Goal: Transaction & Acquisition: Purchase product/service

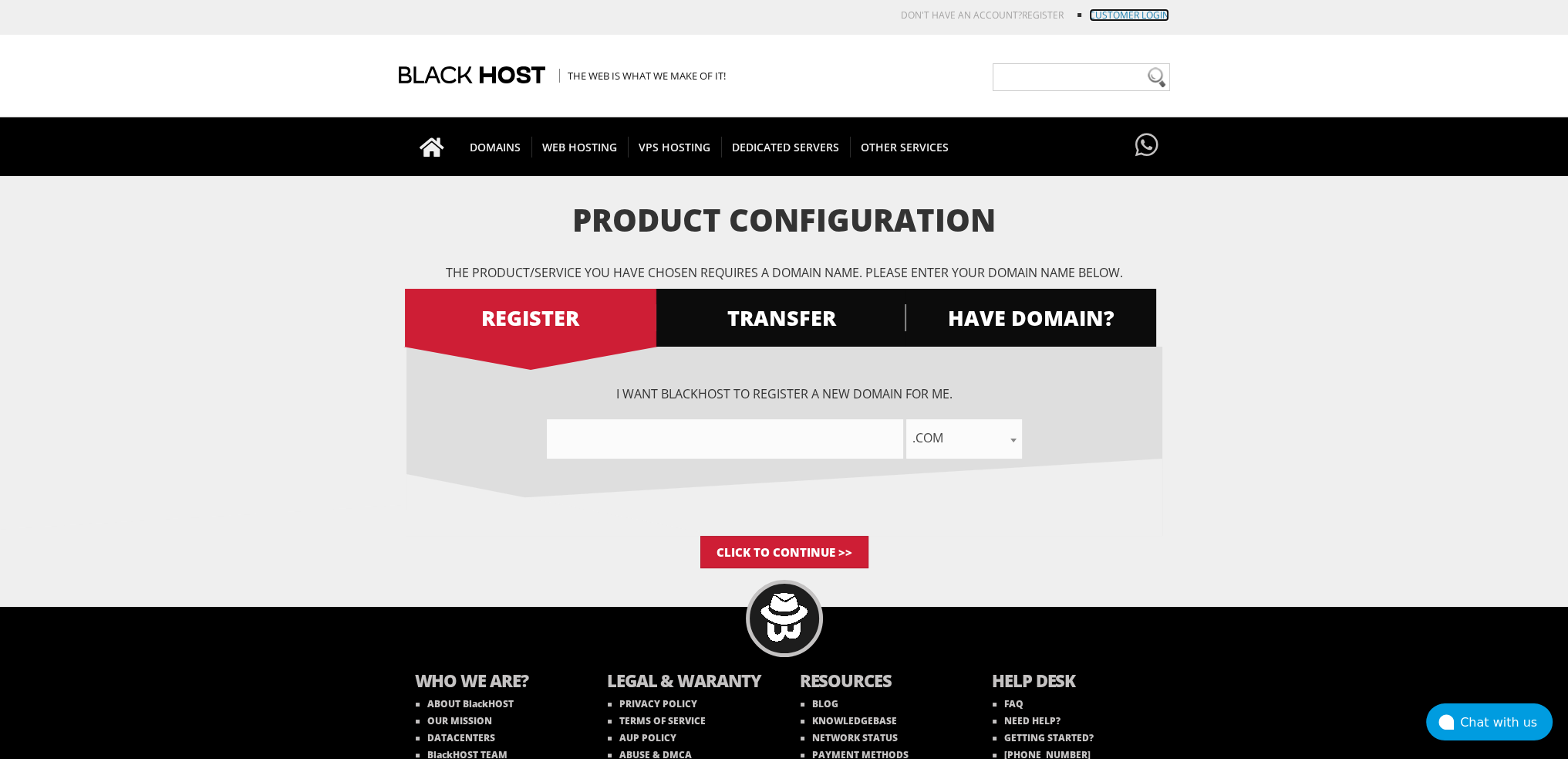
click at [1105, 20] on link "Customer Login" at bounding box center [1129, 15] width 80 height 13
click at [800, 419] on input"] "text" at bounding box center [724, 439] width 356 height 39
paste input"] "lendlngbear.com"
type input"] "lendlngbearcom"
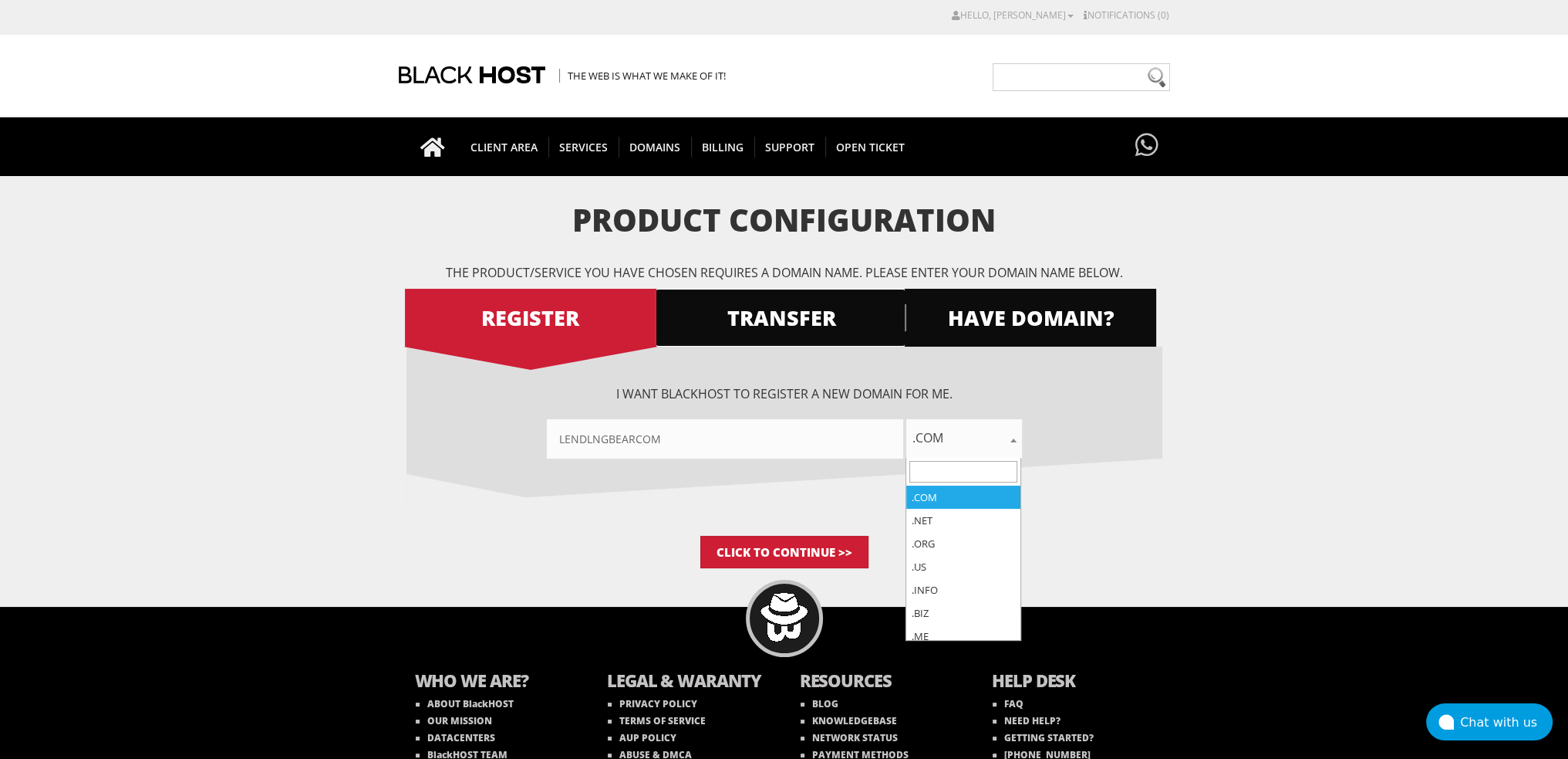
click at [767, 318] on span "TRANSFER" at bounding box center [780, 317] width 251 height 27
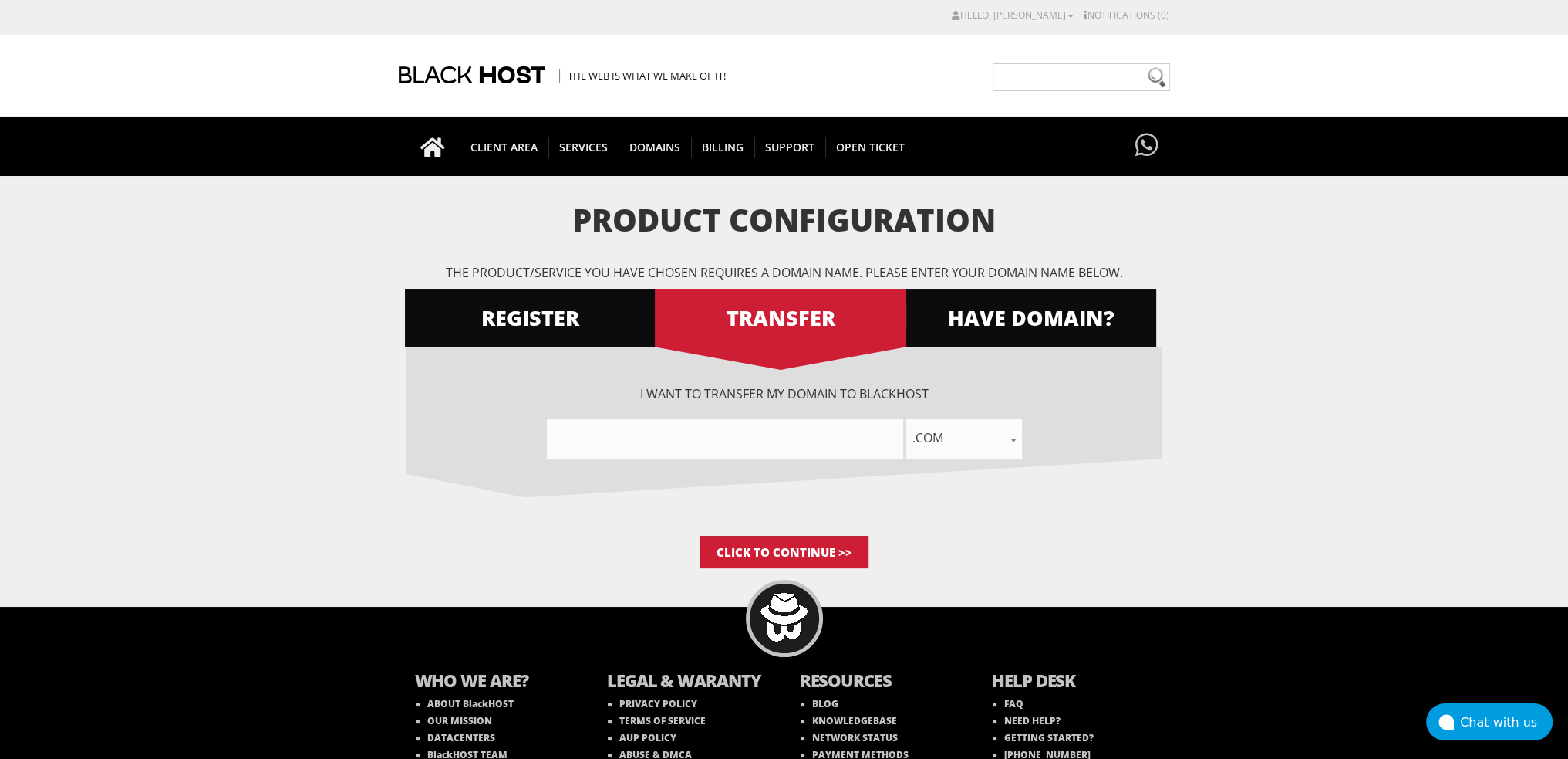
click at [692, 443] on input"] "text" at bounding box center [724, 439] width 356 height 39
paste input"] "lendlngbear.com"
click at [637, 436] on input"] "lendlngbearcom" at bounding box center [724, 439] width 356 height 39
click at [692, 435] on input"] "lendlngbearcom" at bounding box center [724, 439] width 356 height 39
click at [679, 442] on input"] "lendlngbearcom" at bounding box center [724, 439] width 356 height 39
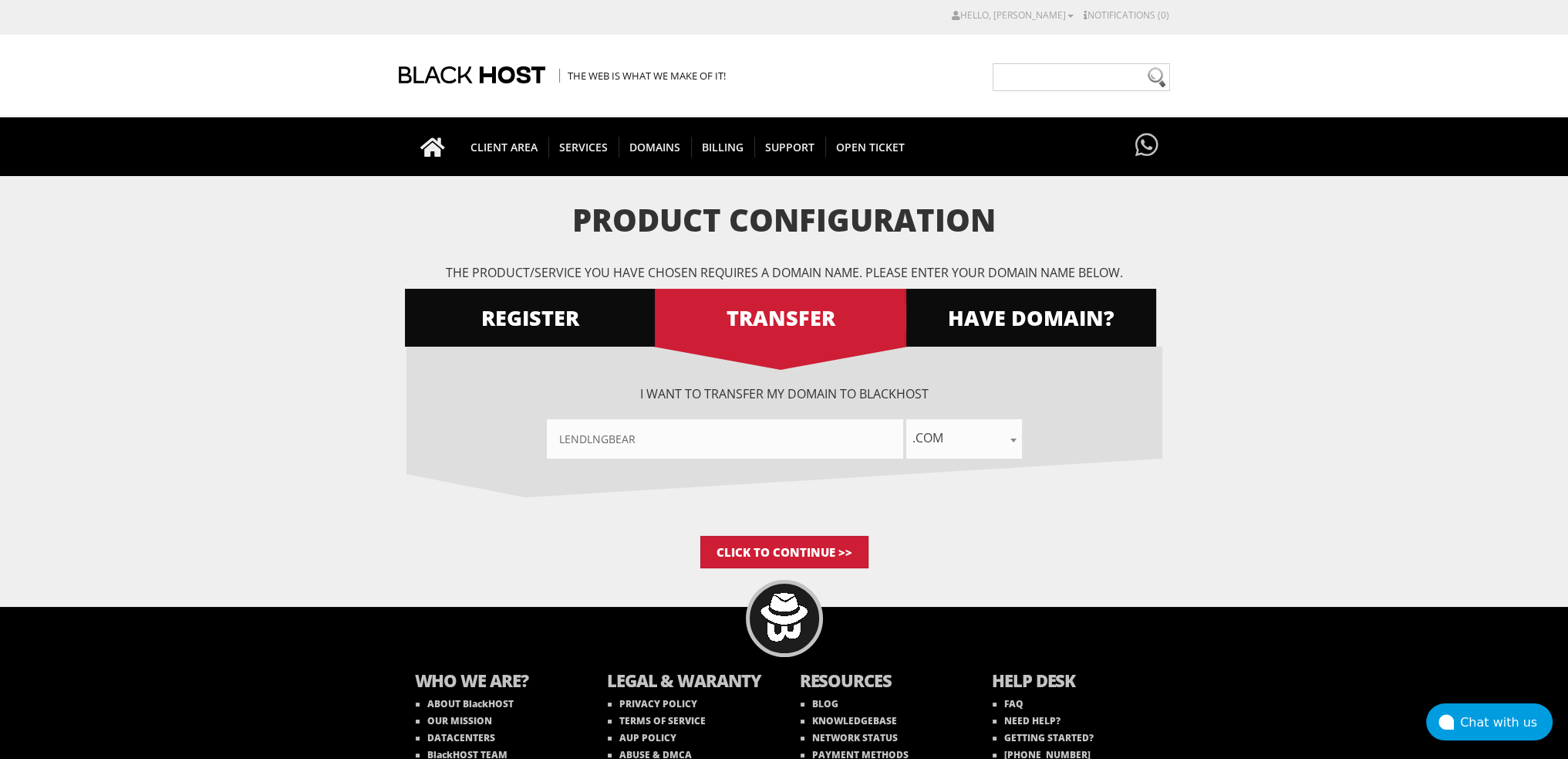
type input"] "lendlngbear"
click at [646, 517] on div "I want BlackHOST to register a new domain for me. lendlngbearcom .com .net .org…" at bounding box center [785, 440] width 756 height 189
click at [775, 545] on input "Click to Continue >>" at bounding box center [784, 552] width 168 height 33
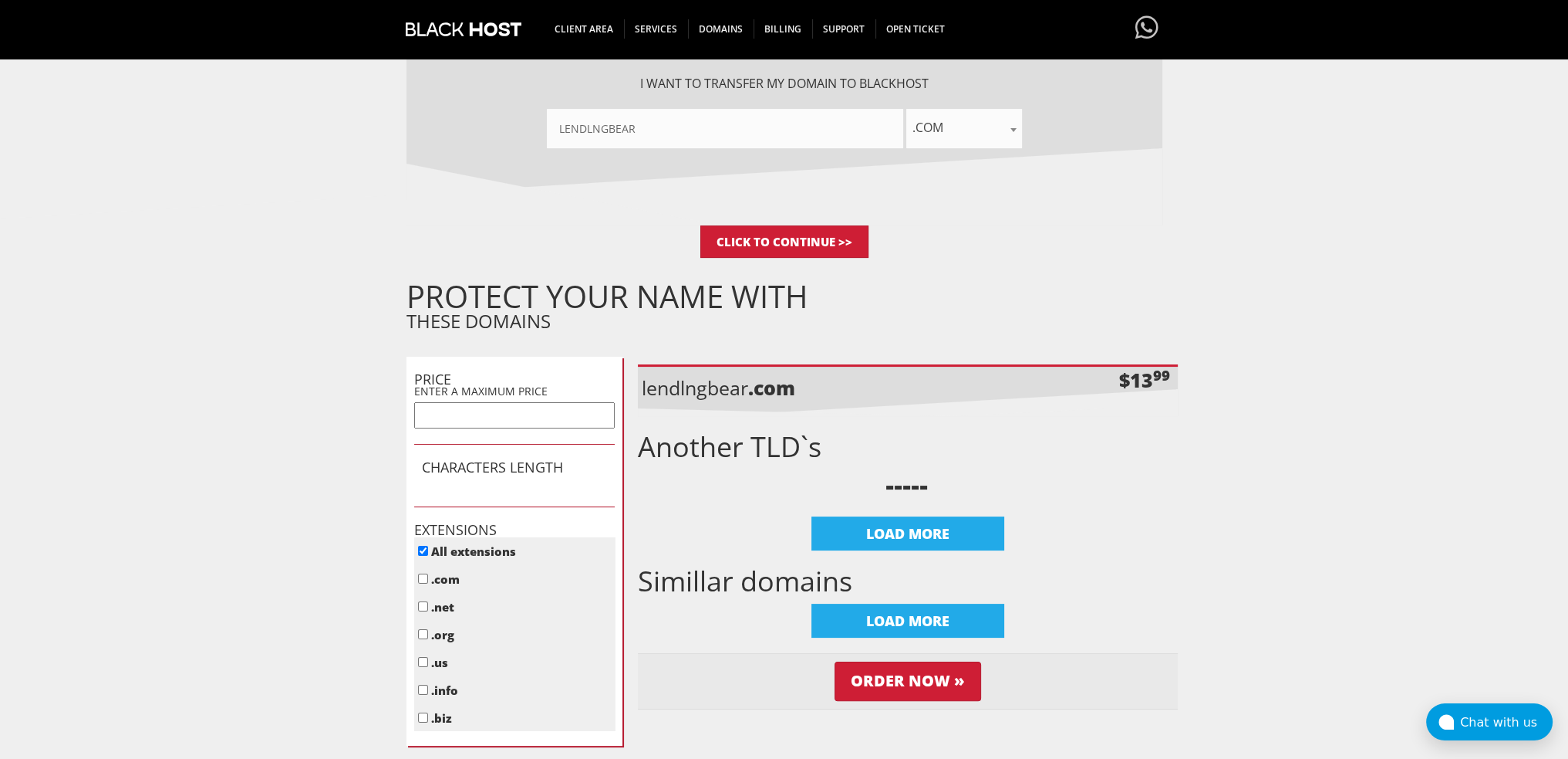
click at [361, 465] on form "Product Configuration The product/service you have chosen requires a domain nam…" at bounding box center [784, 320] width 1568 height 855
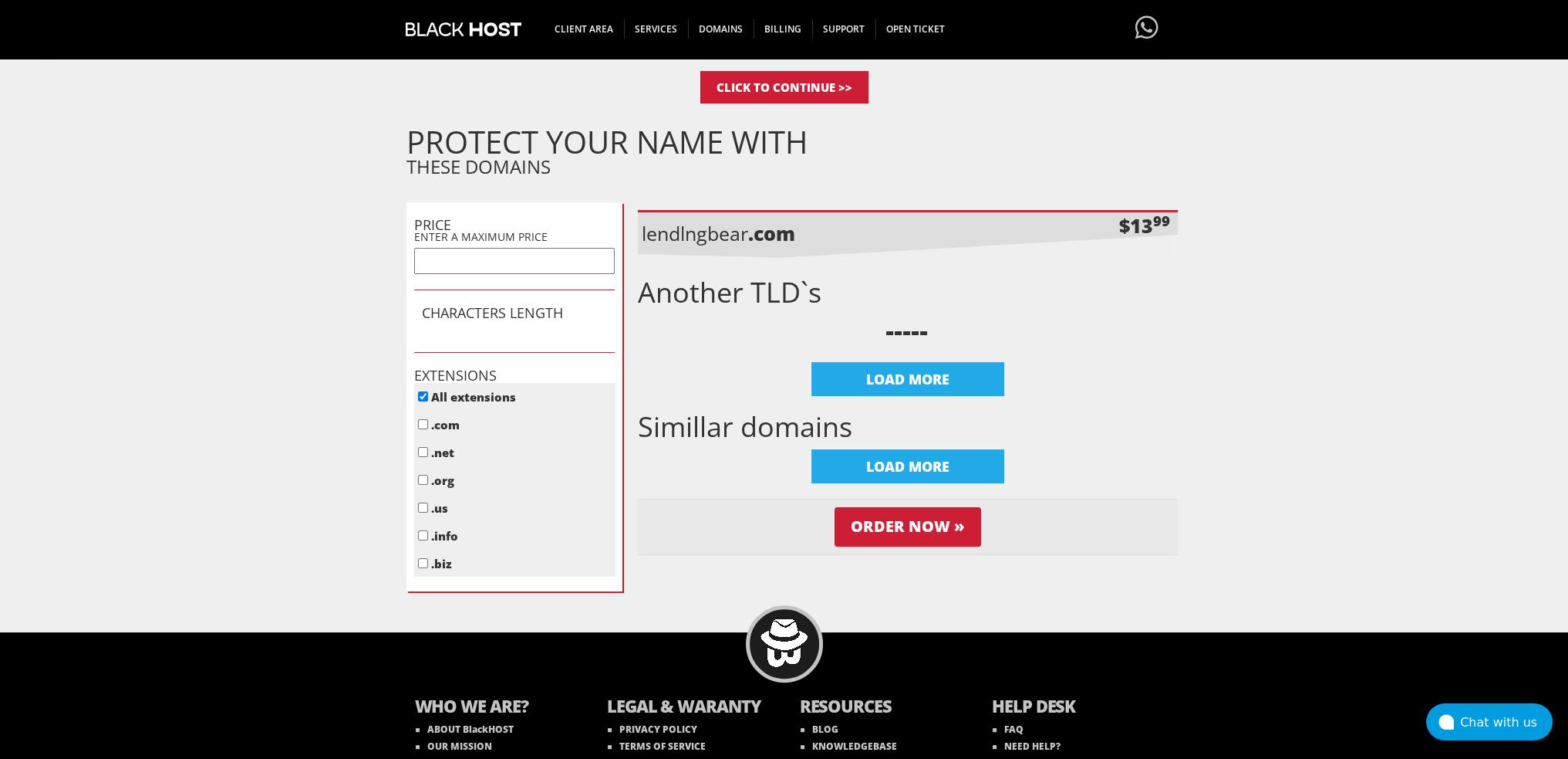
click at [333, 461] on form "Product Configuration The product/service you have chosen requires a domain nam…" at bounding box center [784, 165] width 1568 height 855
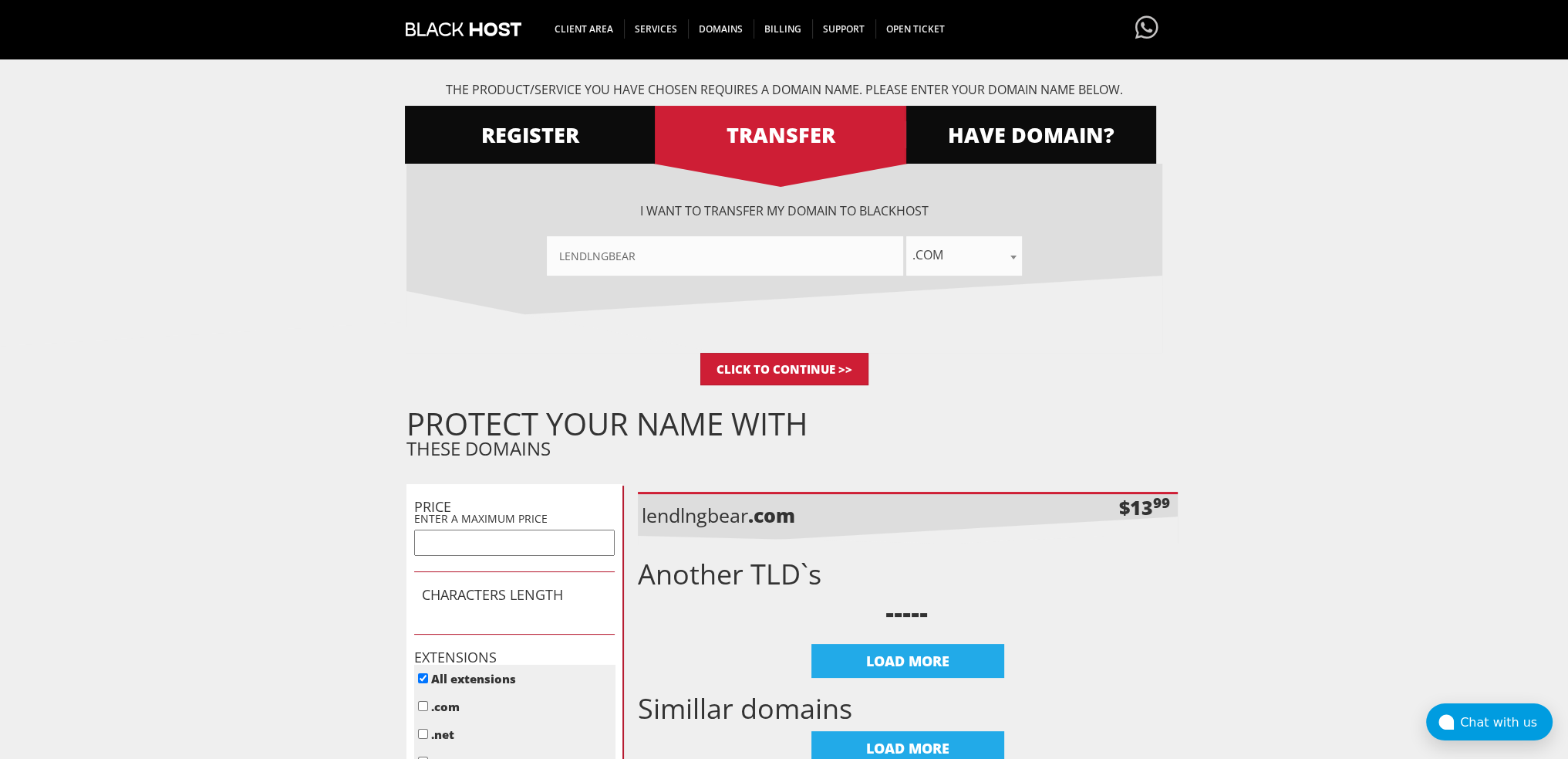
scroll to position [155, 0]
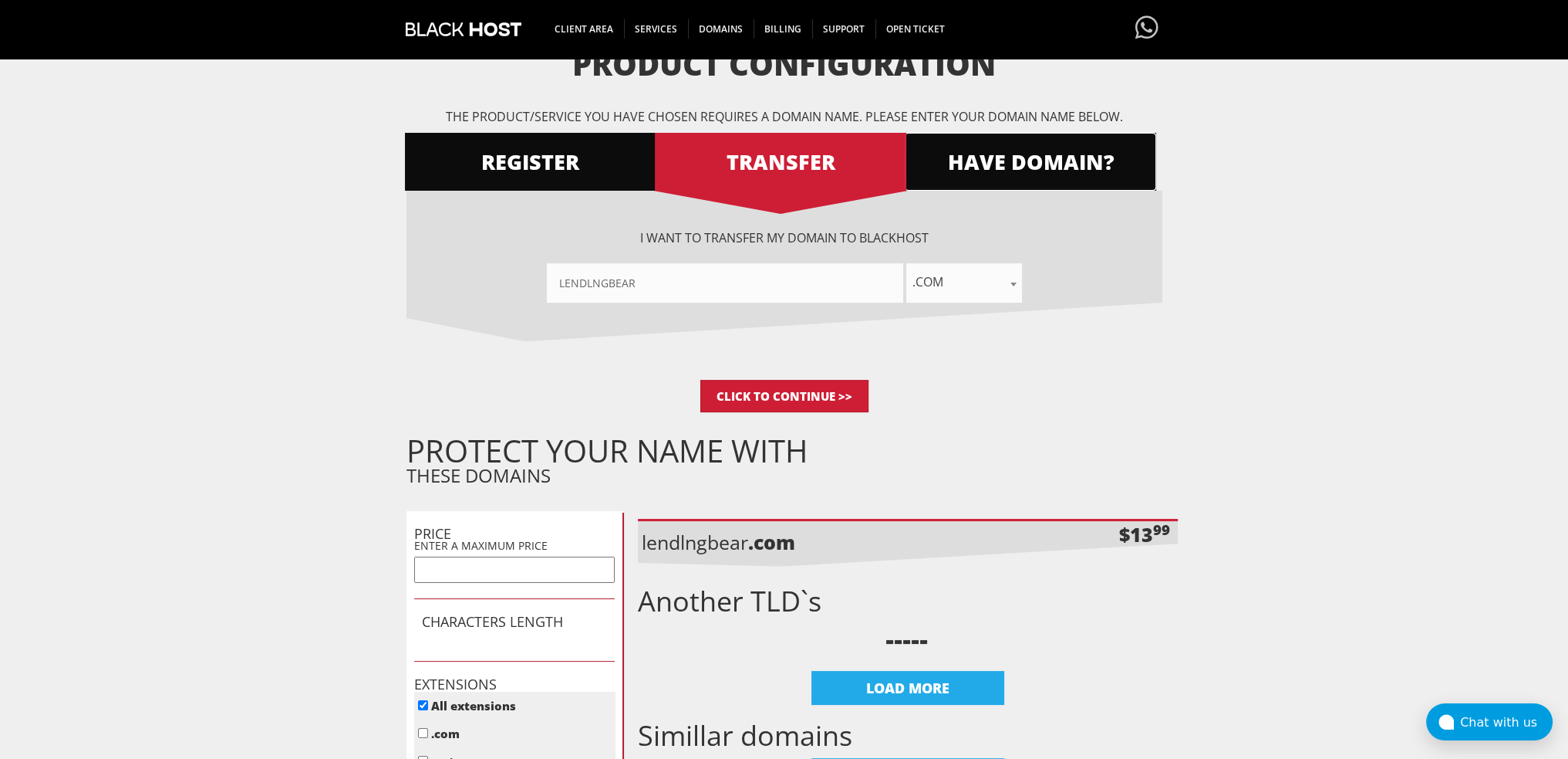
click at [1019, 158] on span "HAVE DOMAIN?" at bounding box center [1030, 161] width 251 height 27
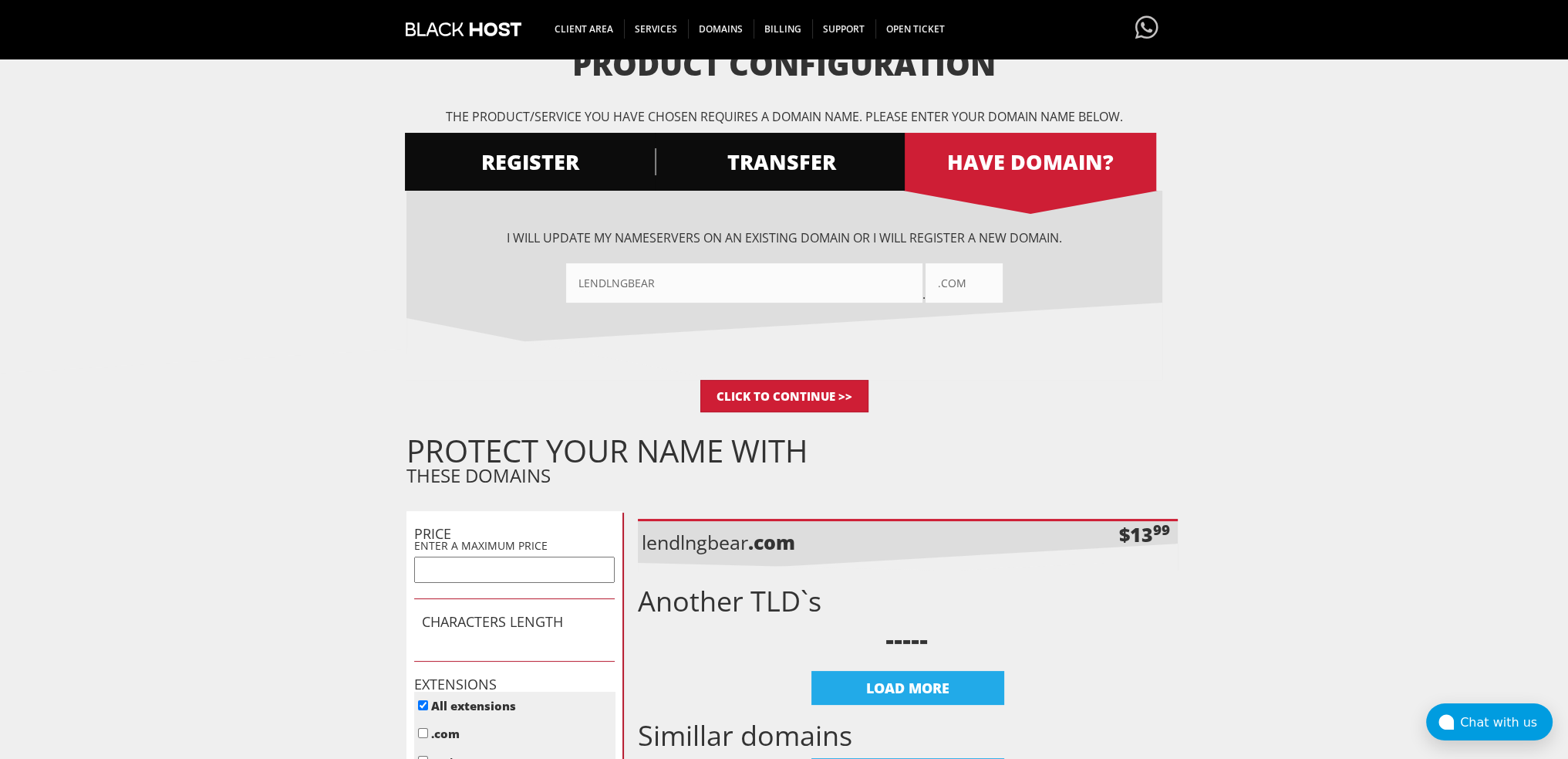
click at [755, 303] on div "I want BlackHOST to register a new domain for me. lendlngbear .com .net .org .u…" at bounding box center [785, 285] width 756 height 189
click at [773, 296] on input"] "lendlngbear" at bounding box center [744, 282] width 356 height 39
click at [815, 288] on input"] "lendlngbear" at bounding box center [744, 282] width 356 height 39
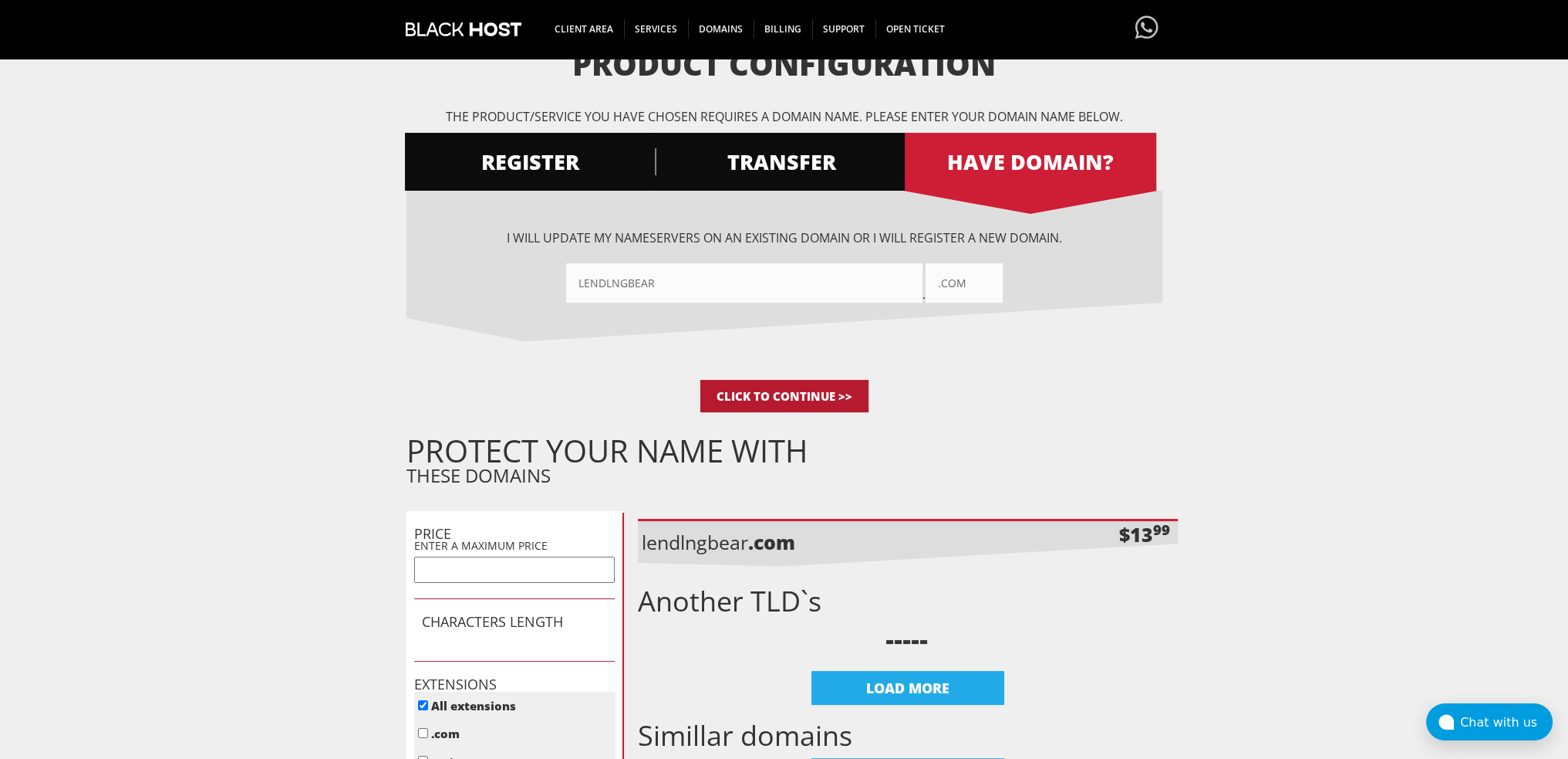
click at [812, 400] on input "Click to Continue >>" at bounding box center [784, 396] width 168 height 33
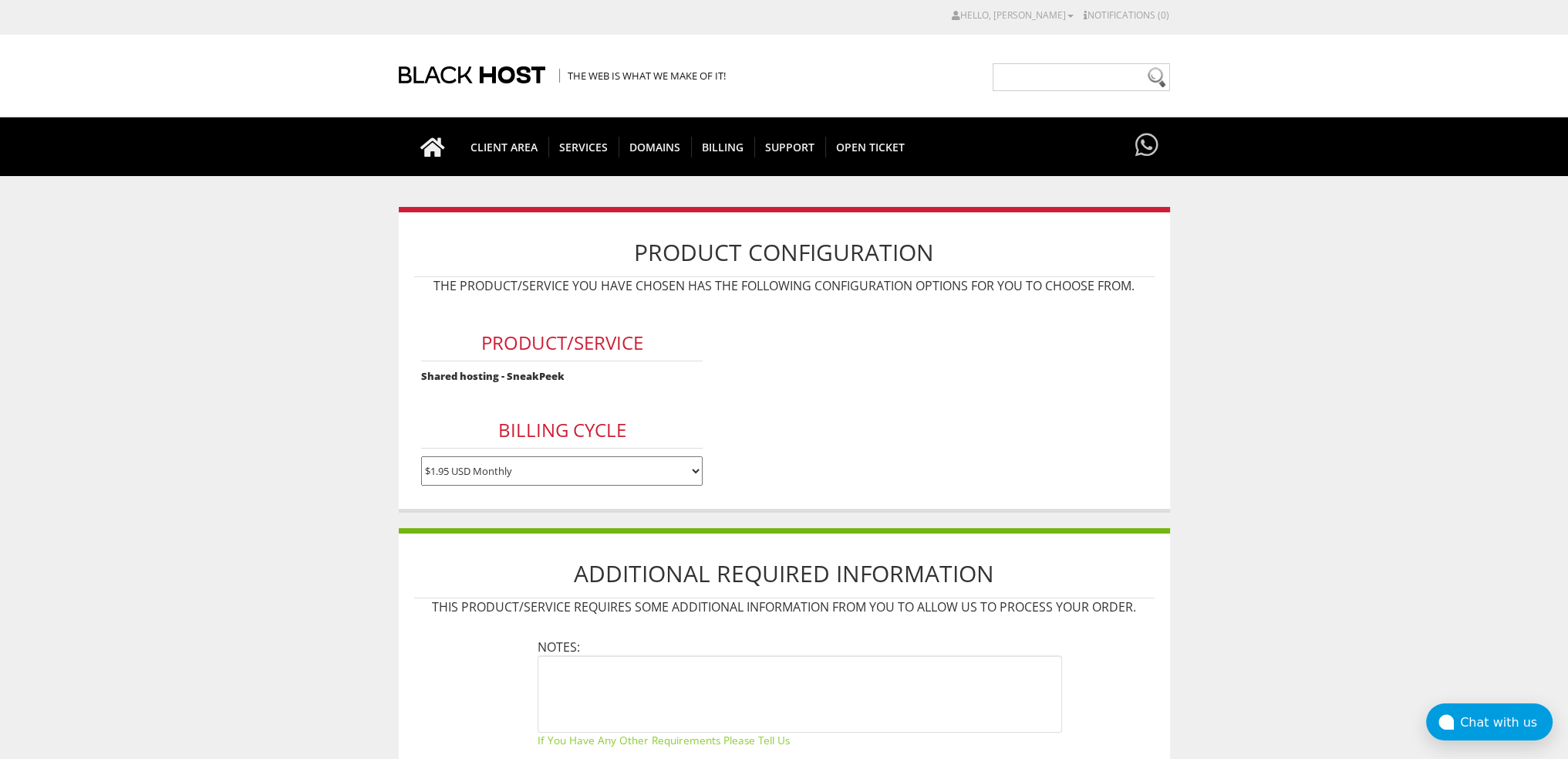
click at [331, 472] on body "CAD CHF EUR GBP JPY MKD RUB USD Hello, Donald Credit Card Details Contacts/Sub-…" at bounding box center [784, 548] width 1568 height 1082
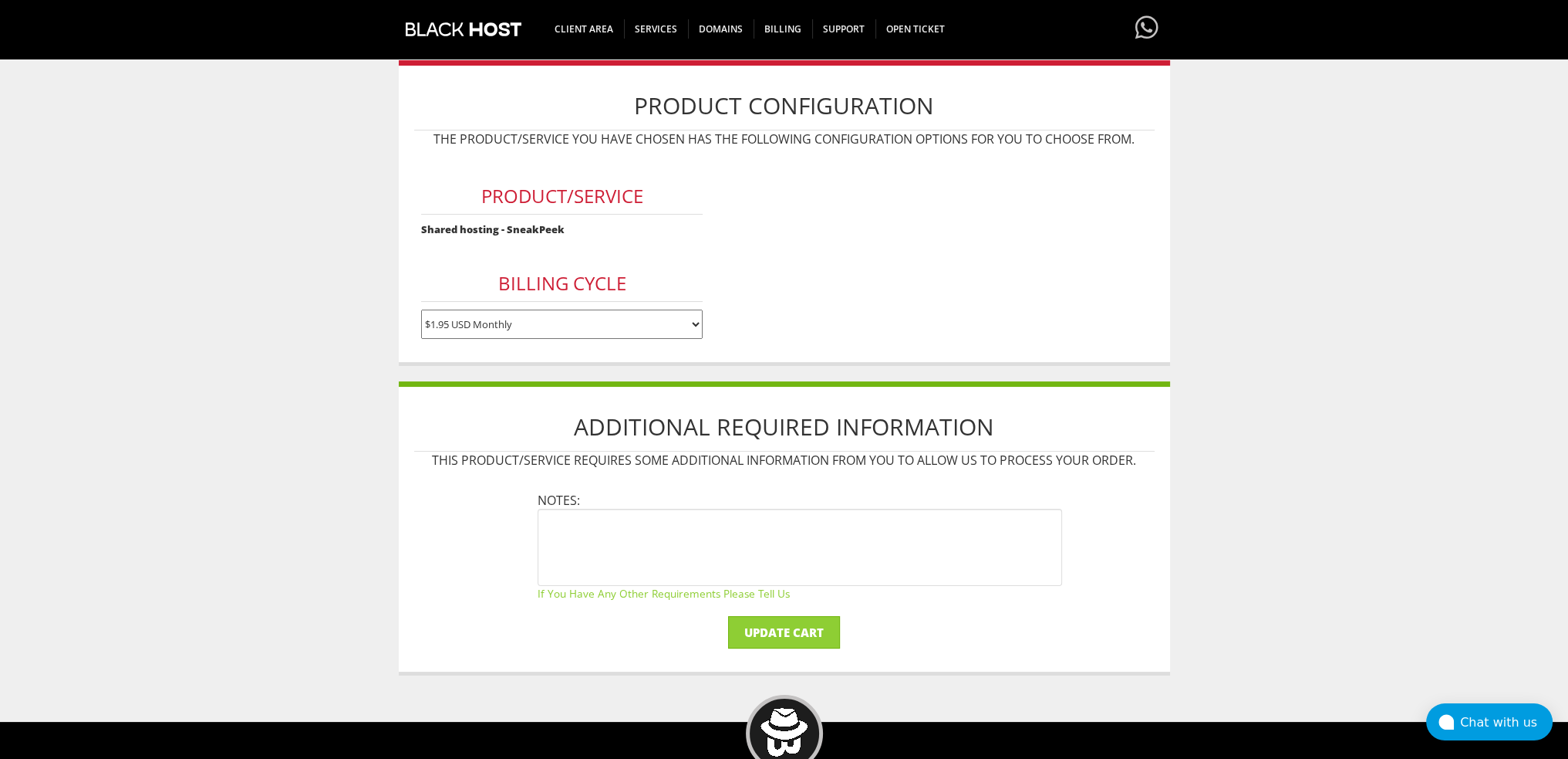
scroll to position [232, 0]
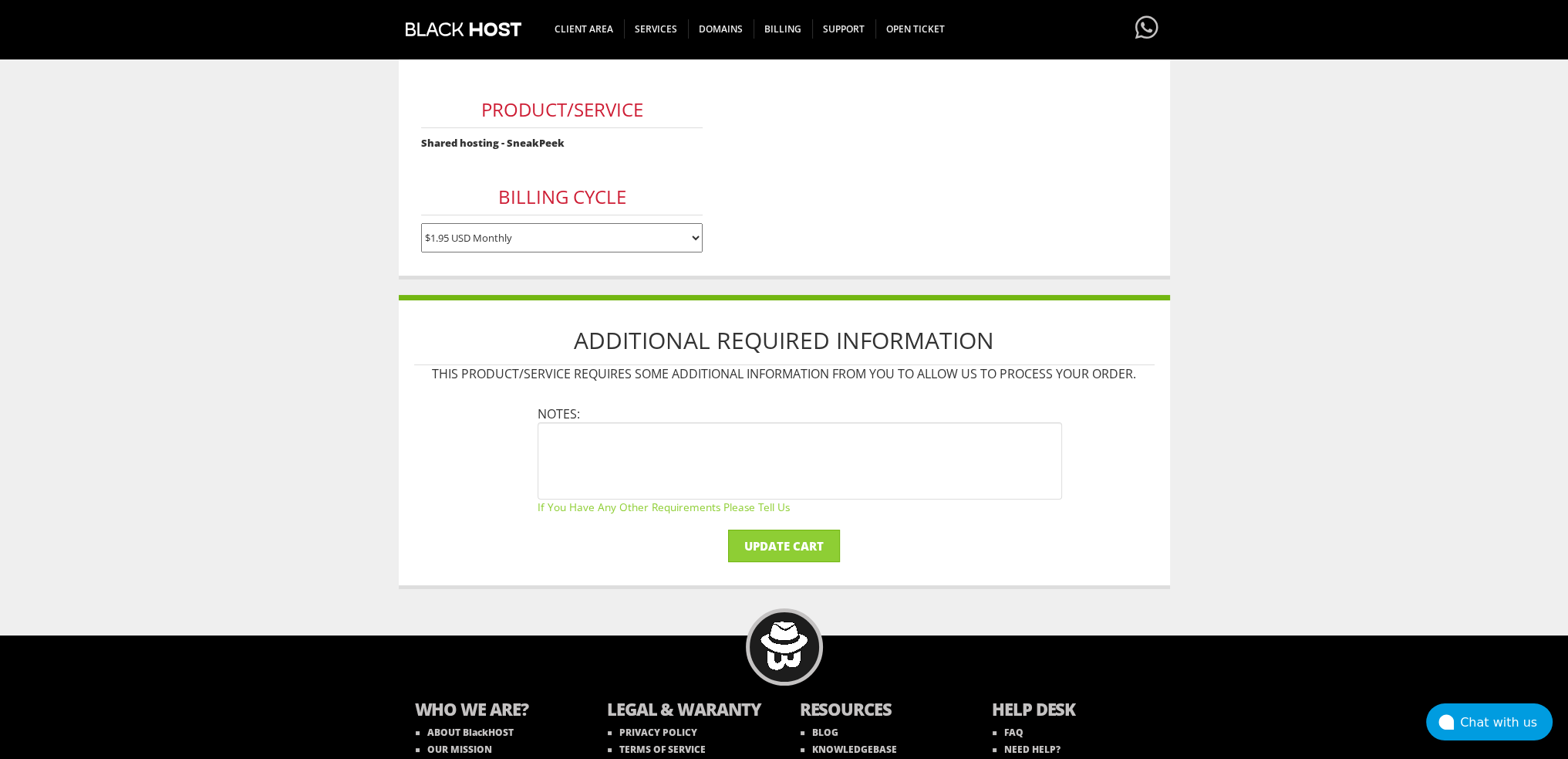
click at [770, 517] on div "Additional Required Information This product/service requires some additional i…" at bounding box center [784, 441] width 772 height 294
click at [770, 534] on input "Update Cart" at bounding box center [784, 546] width 112 height 33
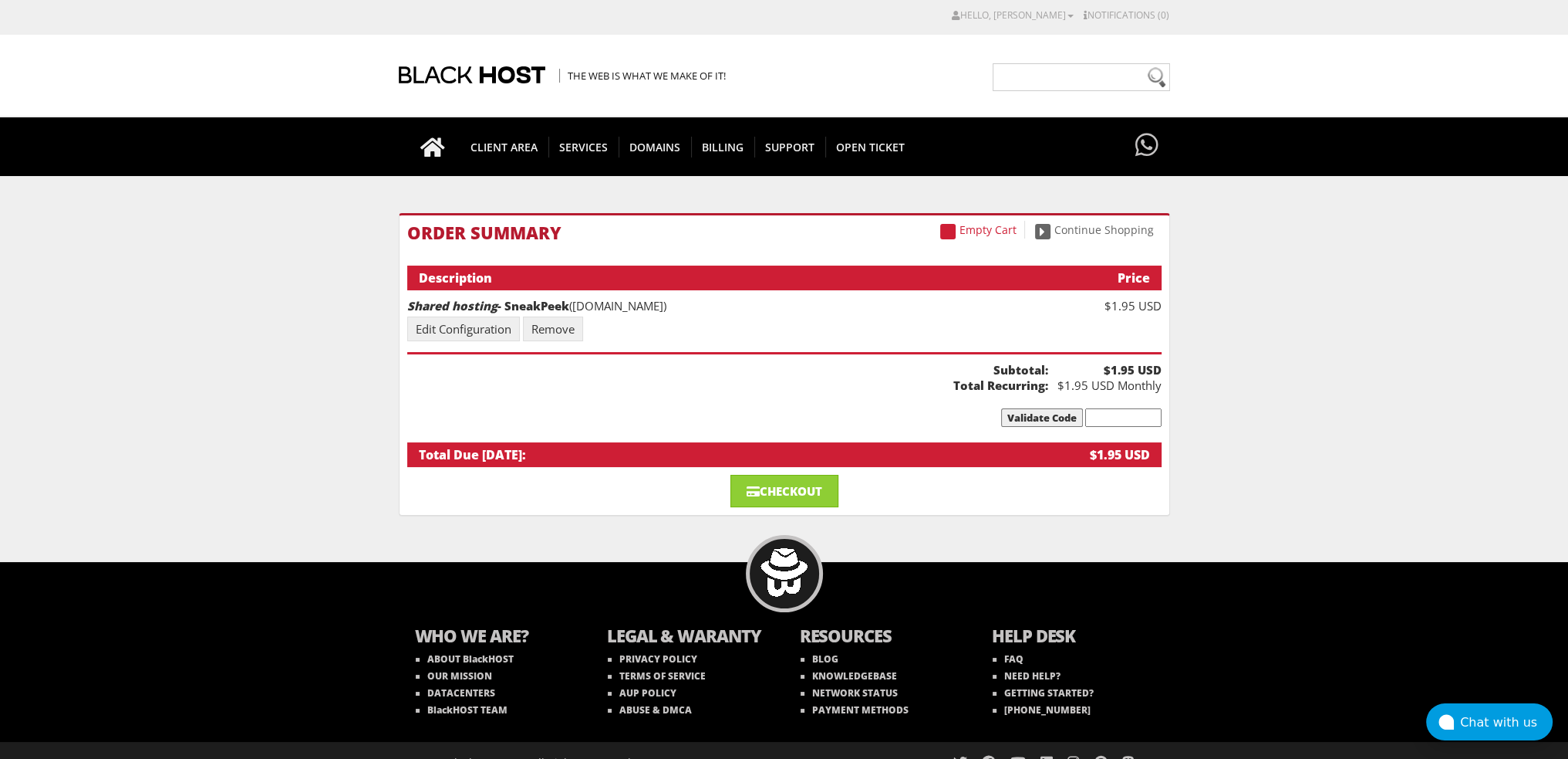
click at [465, 362] on b "Subtotal:" at bounding box center [728, 369] width 641 height 16
click at [484, 327] on link "Edit Configuration" at bounding box center [464, 328] width 113 height 25
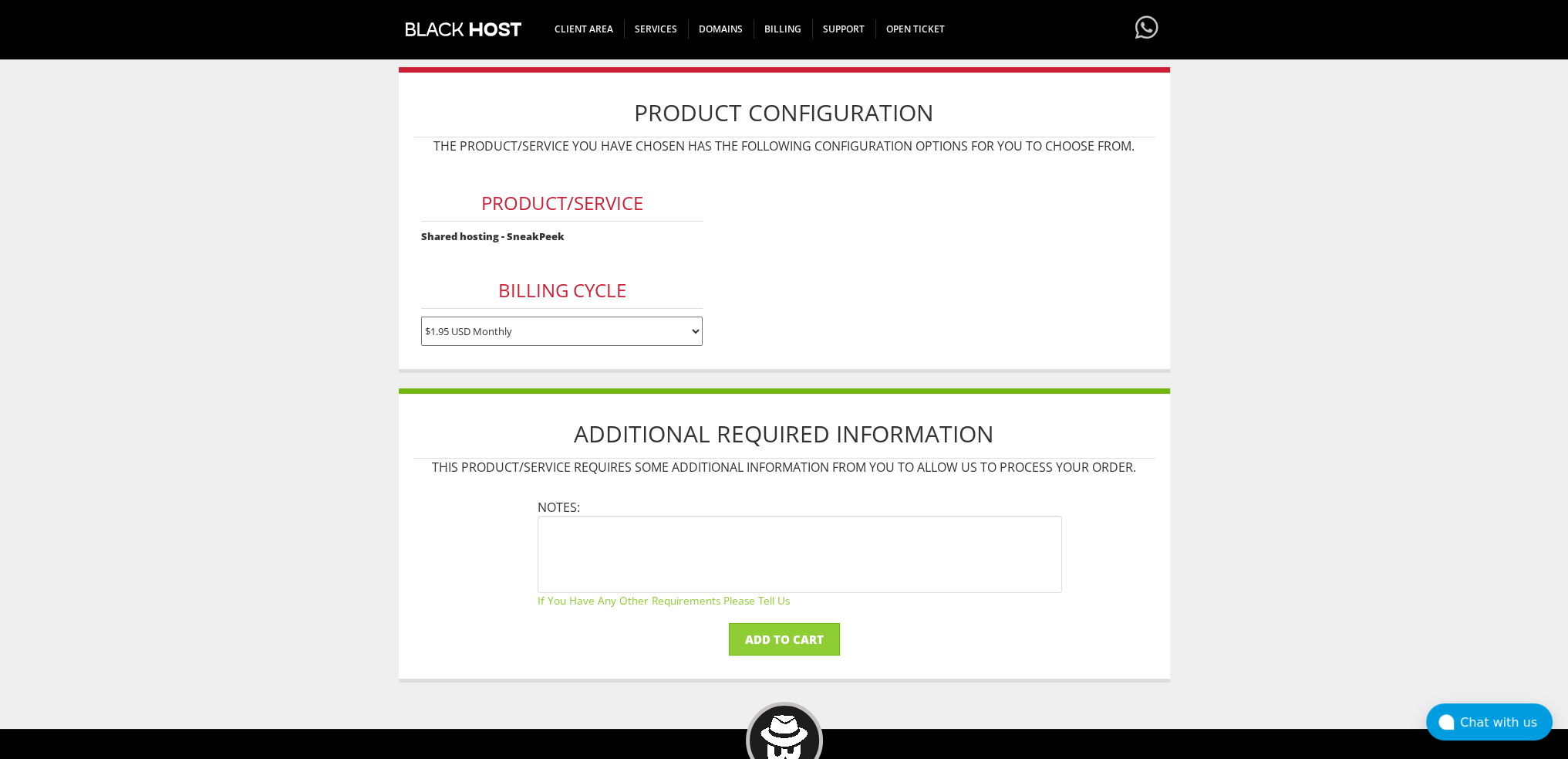
scroll to position [232, 0]
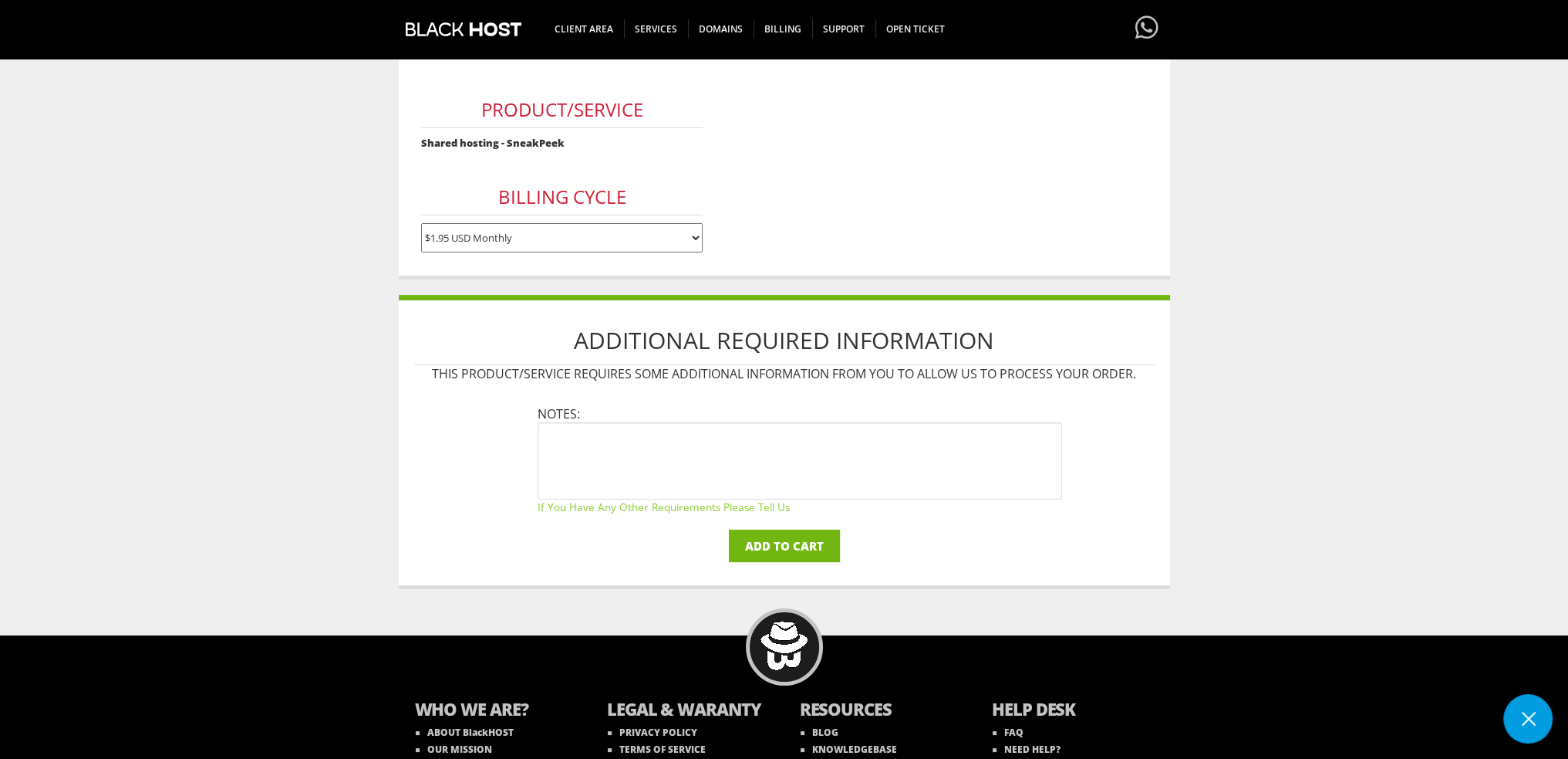
click at [776, 530] on input "Add to Cart" at bounding box center [785, 546] width 111 height 33
click at [773, 540] on input "Add to Cart" at bounding box center [785, 546] width 111 height 33
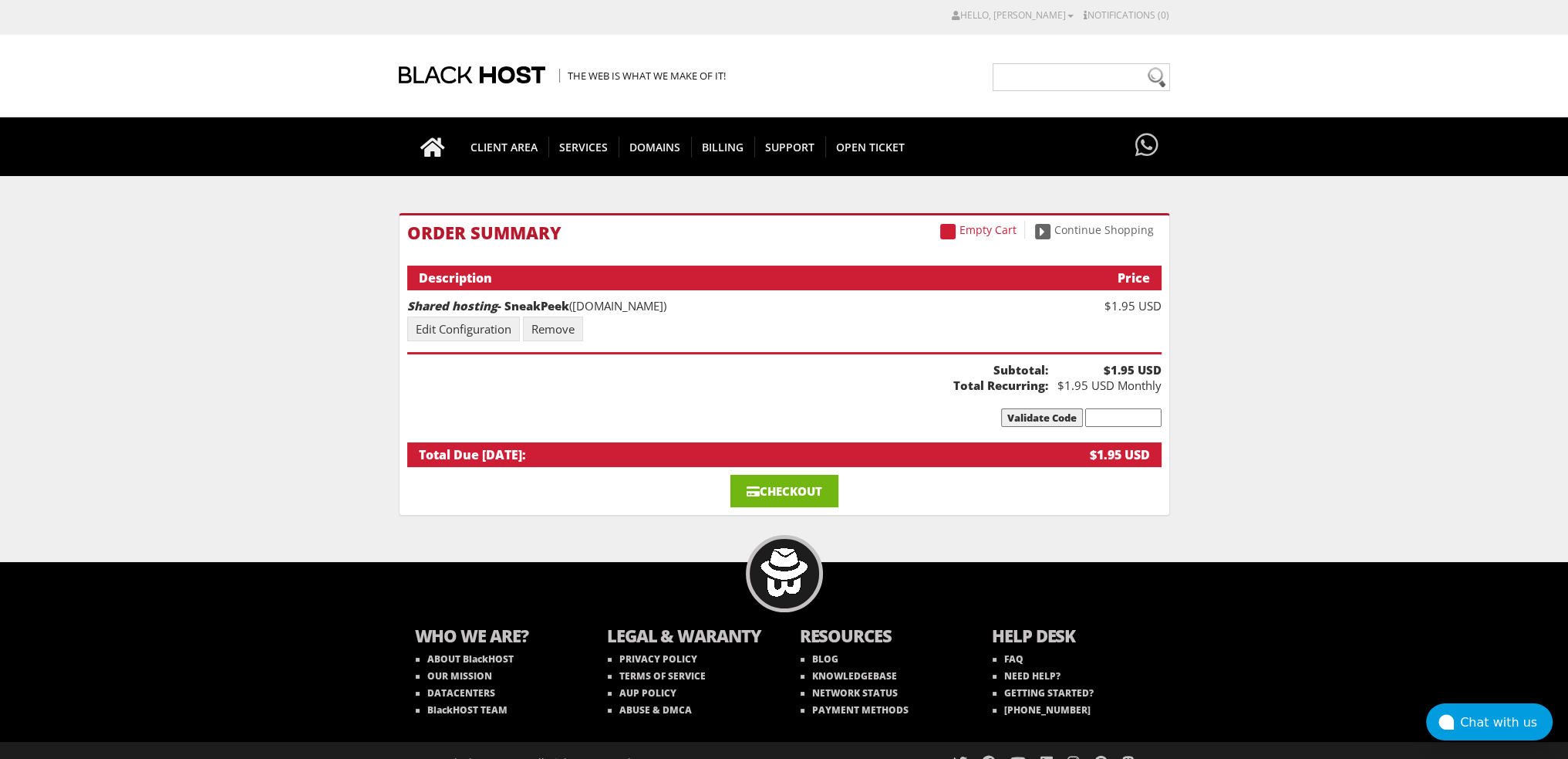
click at [790, 490] on link "Checkout" at bounding box center [785, 491] width 108 height 33
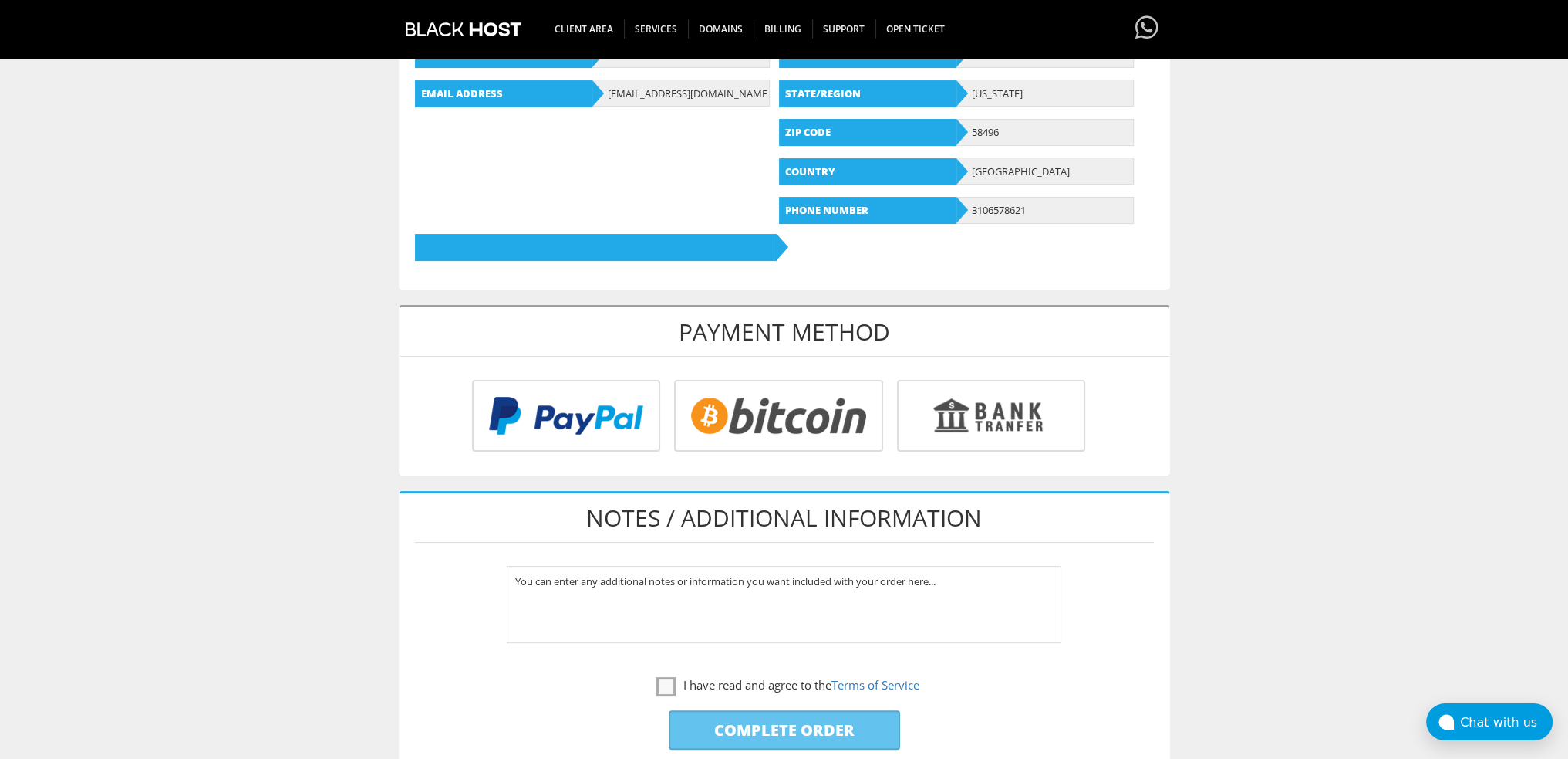
scroll to position [386, 0]
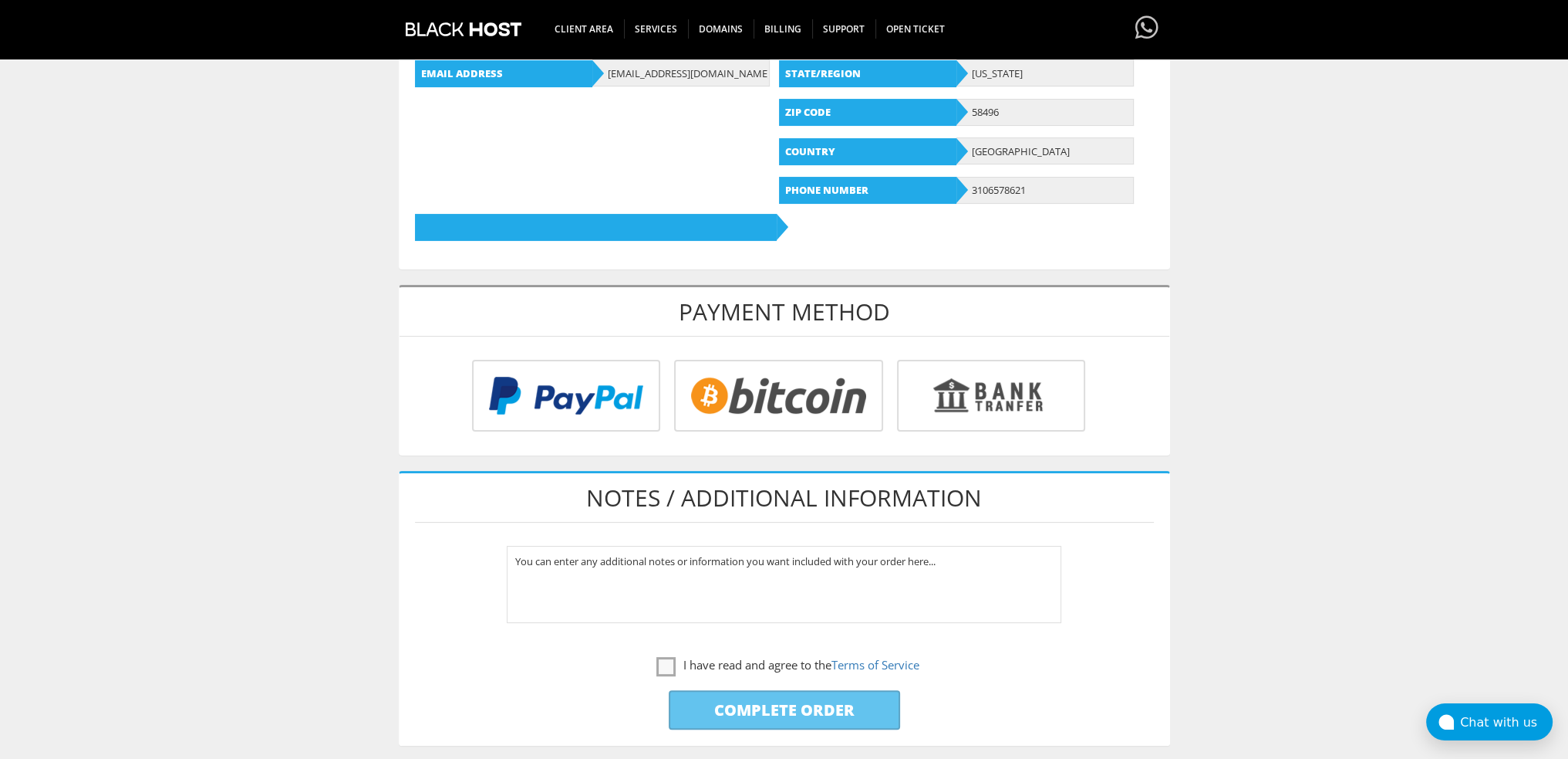
type input "[EMAIL_ADDRESS][DOMAIN_NAME]"
click at [534, 397] on input "radio" at bounding box center [564, 399] width 188 height 72
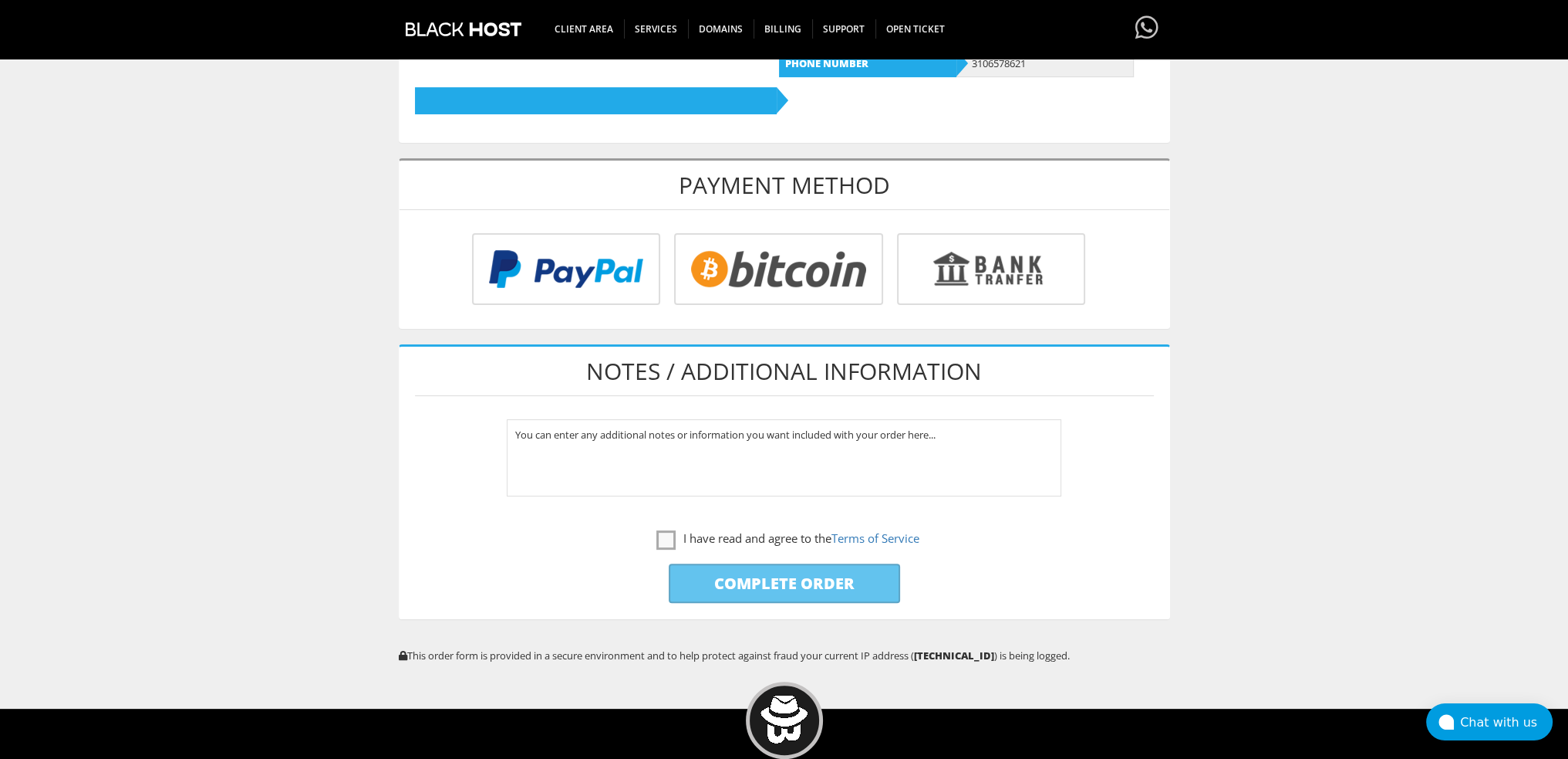
scroll to position [540, 0]
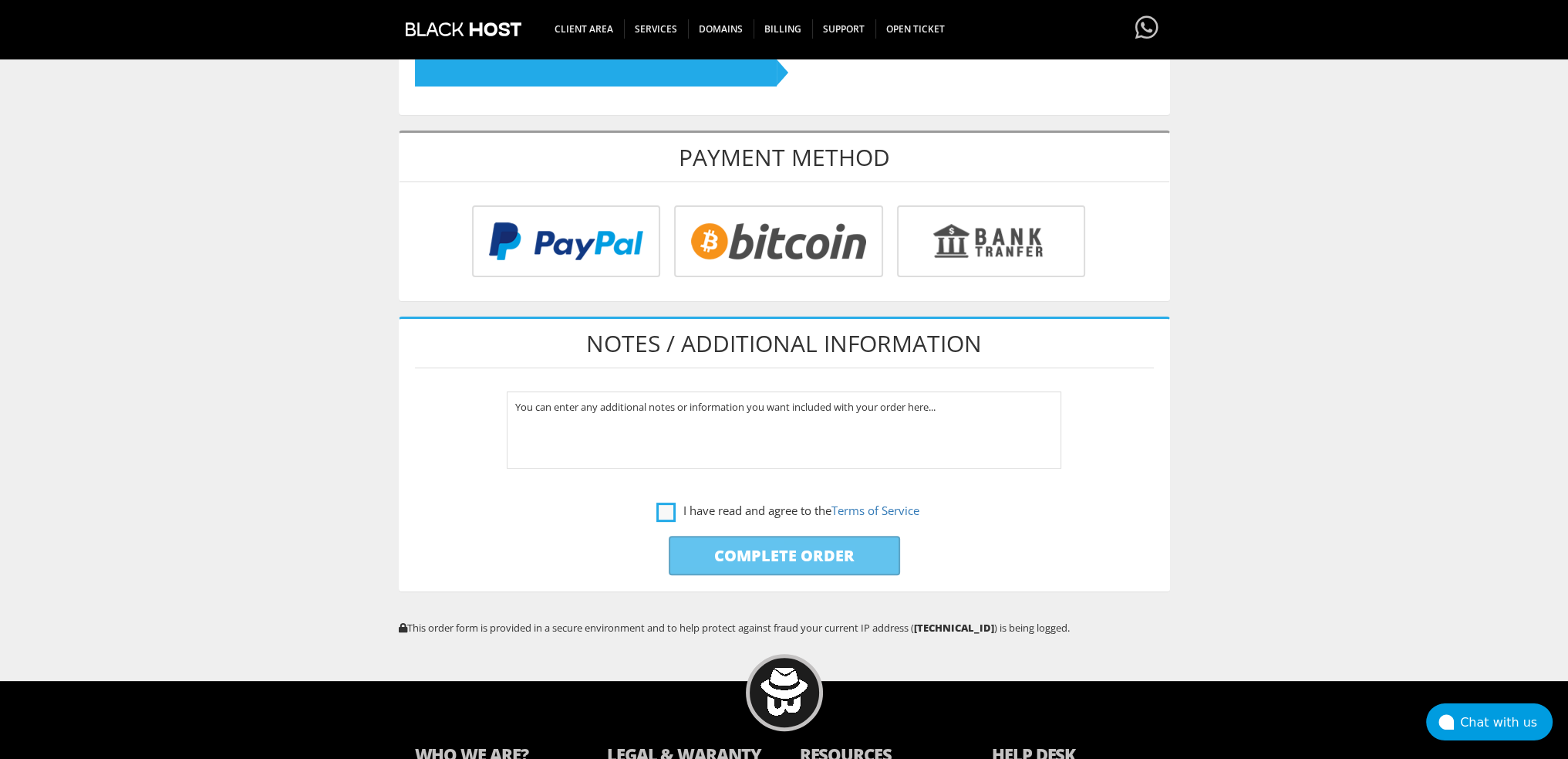
click at [656, 501] on label "I have read and agree to the Terms of Service" at bounding box center [787, 511] width 263 height 20
checkbox input "true"
click at [720, 557] on input "Complete Order" at bounding box center [784, 555] width 232 height 39
type input "Please Wait..."
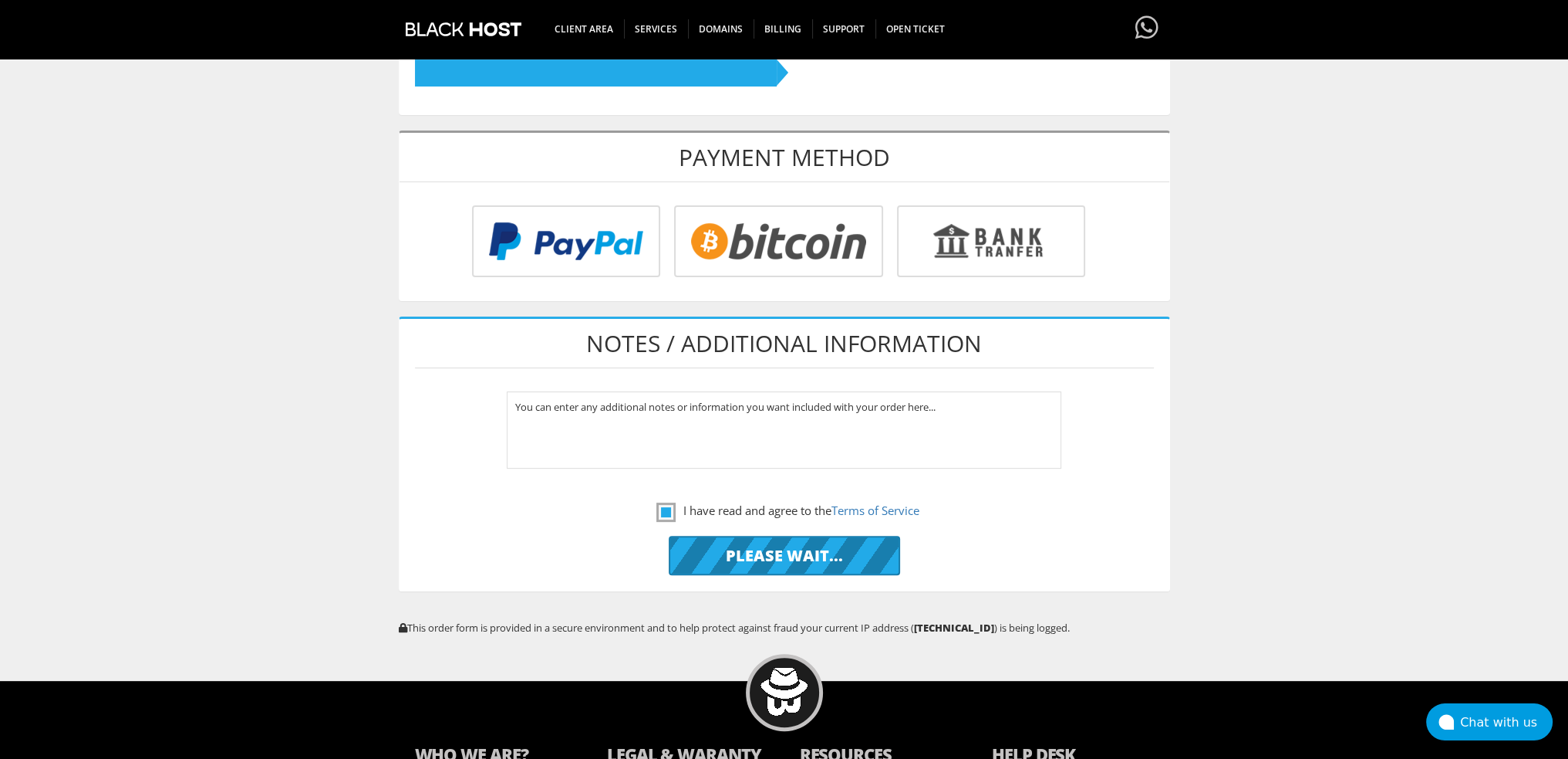
click at [593, 244] on input "radio" at bounding box center [564, 245] width 188 height 72
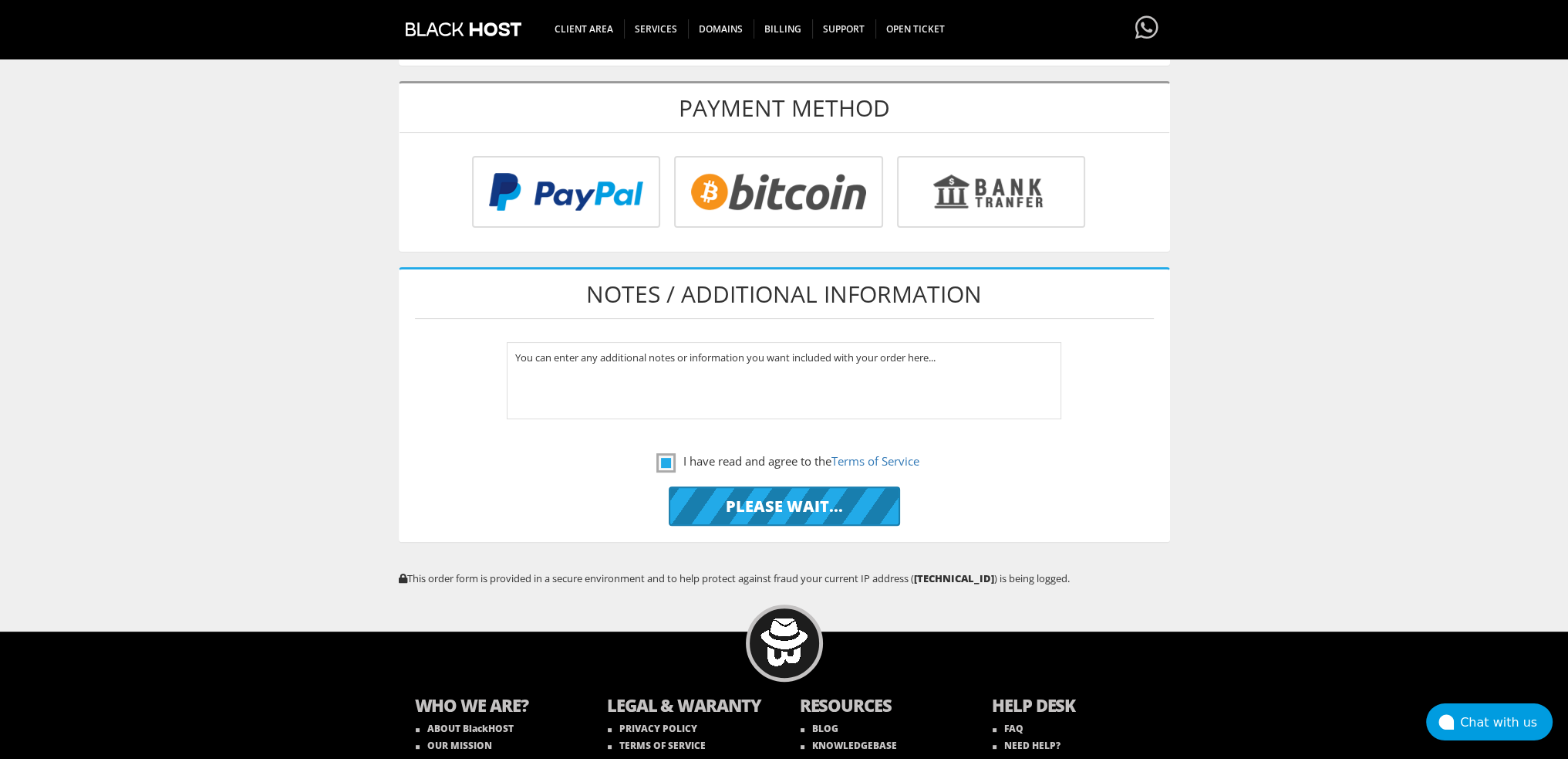
scroll to position [617, 0]
